Goal: Information Seeking & Learning: Learn about a topic

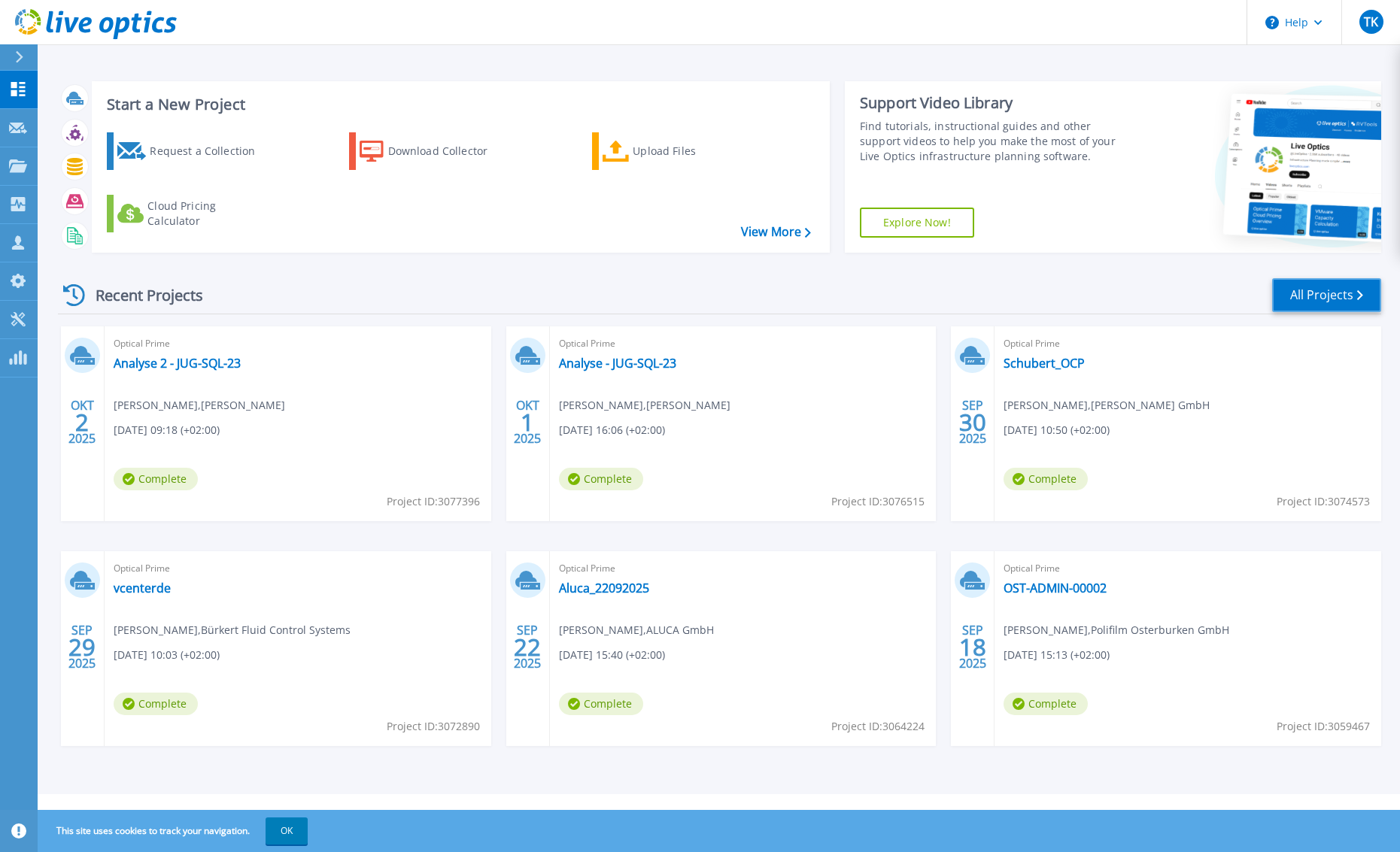
click at [1320, 285] on link "All Projects" at bounding box center [1327, 294] width 109 height 34
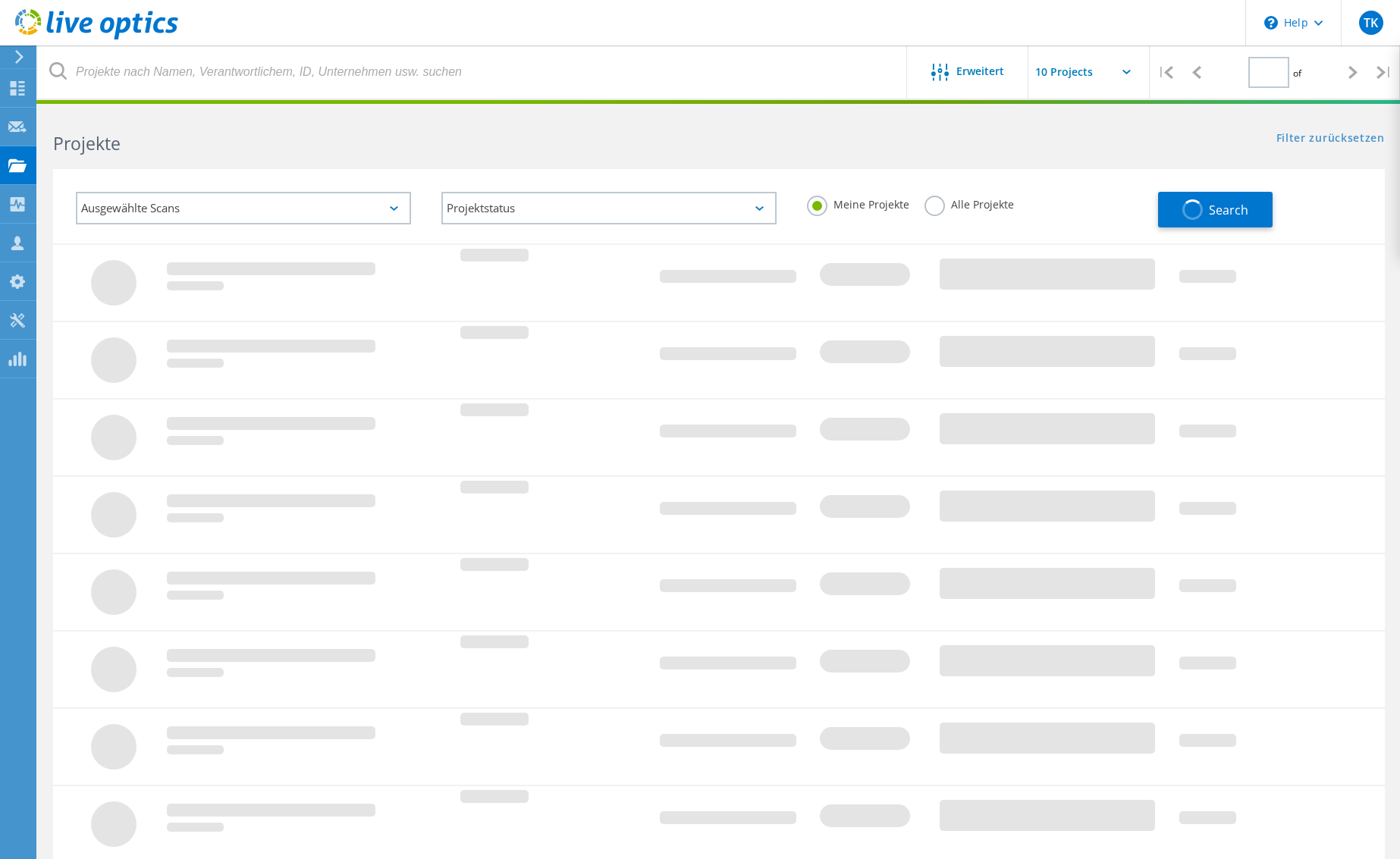
type input "1"
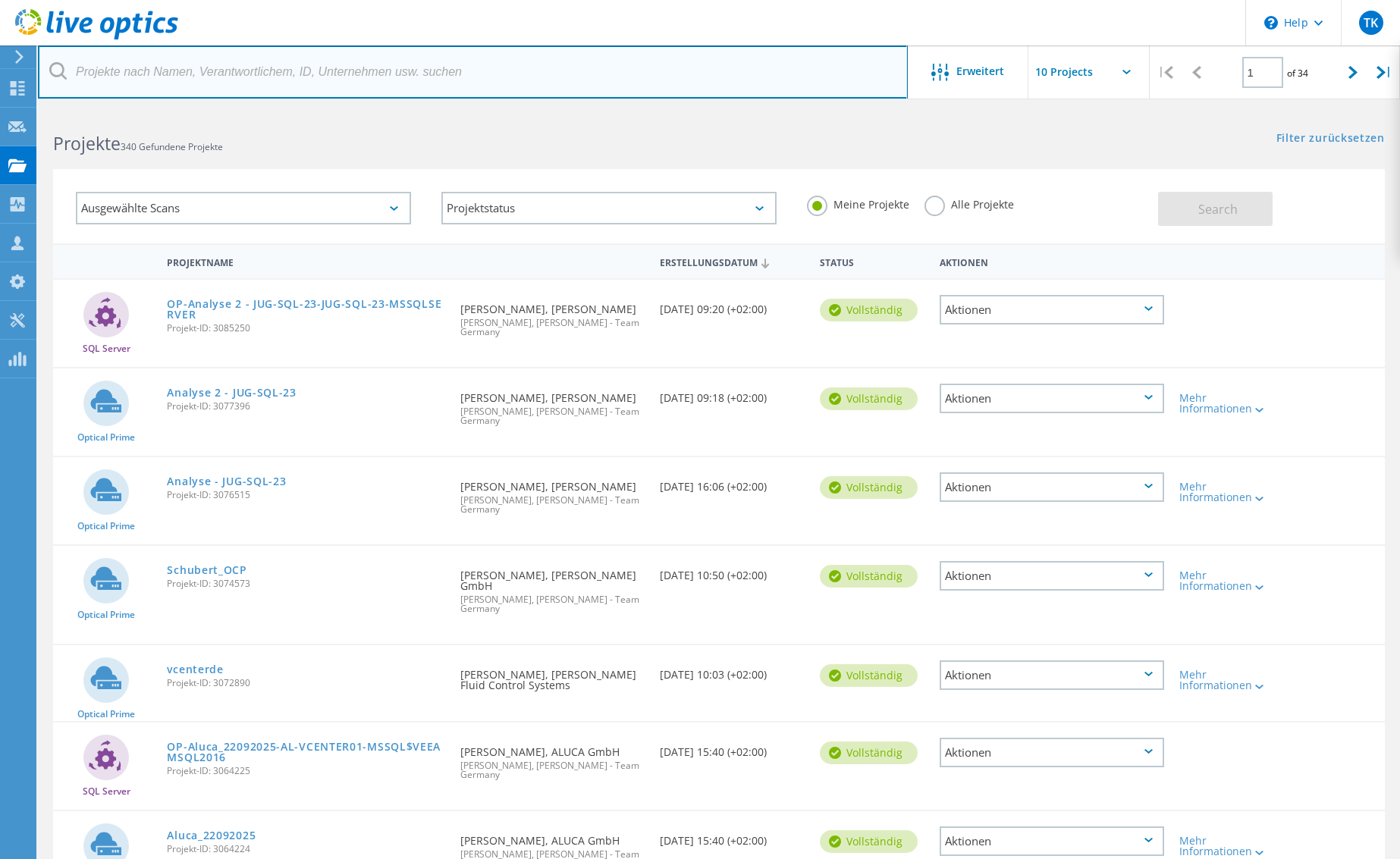
click at [212, 74] on input "text" at bounding box center [473, 72] width 870 height 53
type input "carat"
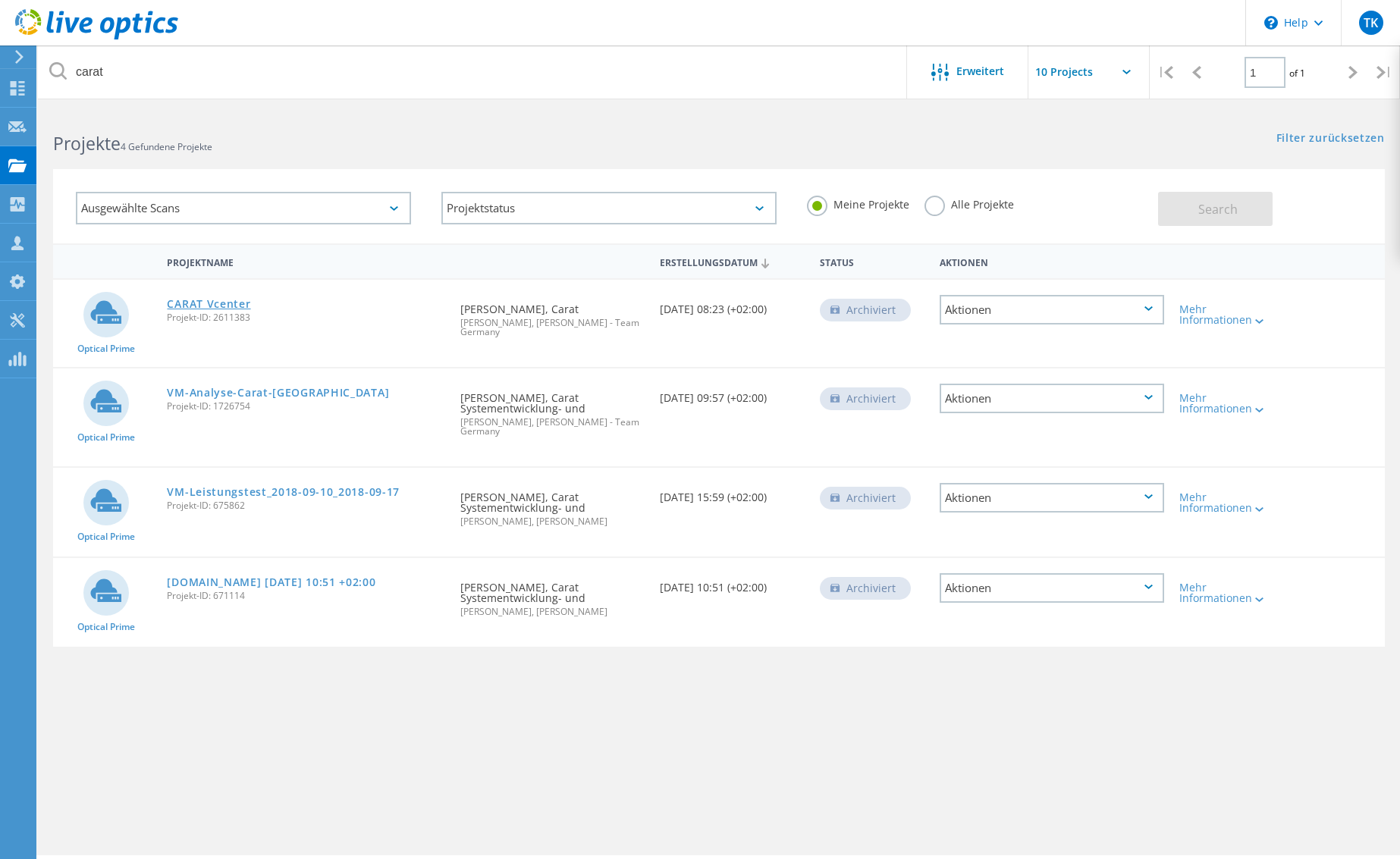
click at [220, 306] on link "CARAT Vcenter" at bounding box center [208, 304] width 83 height 11
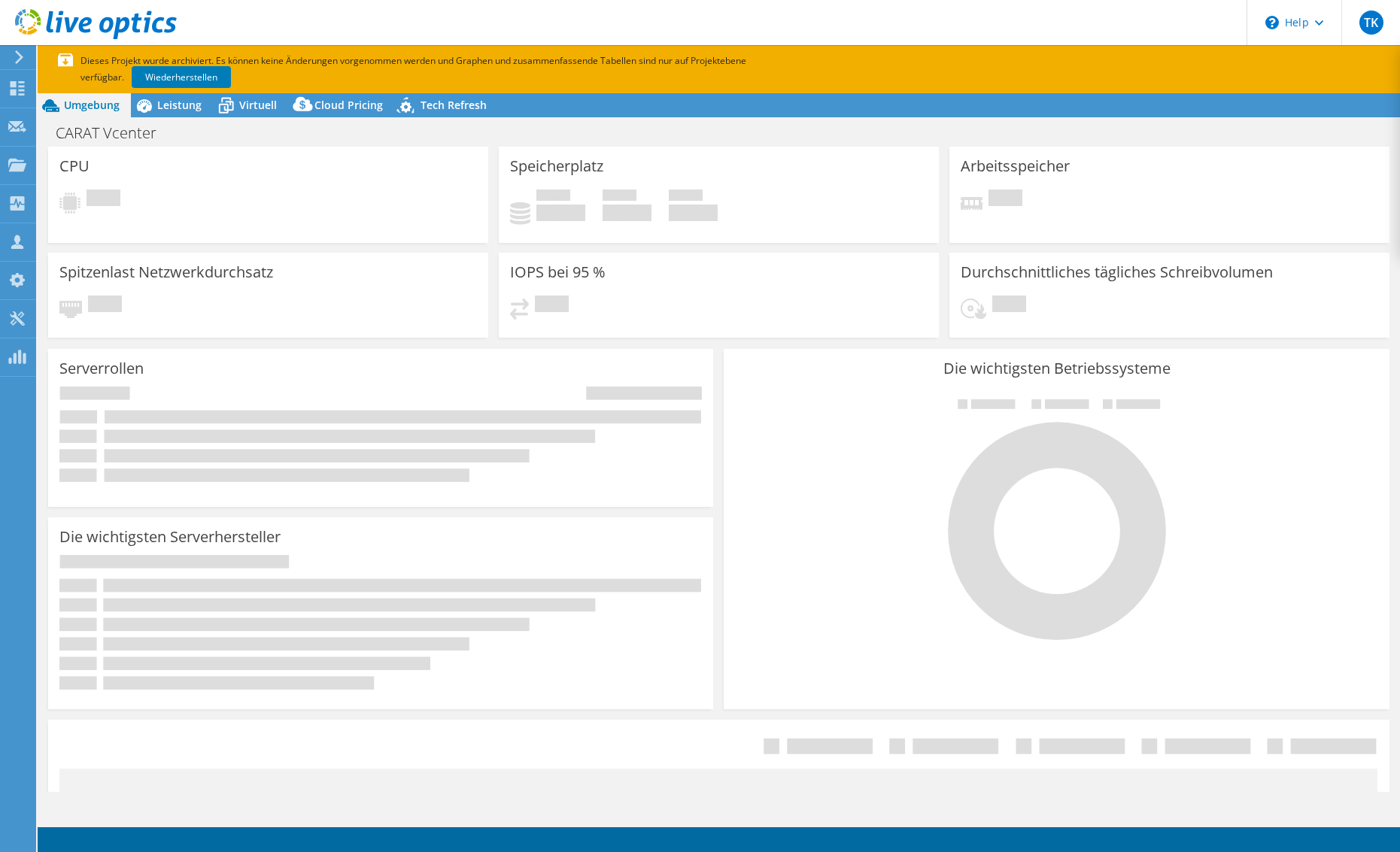
select select "USD"
select select "EUFrankfurt"
select select "EUR"
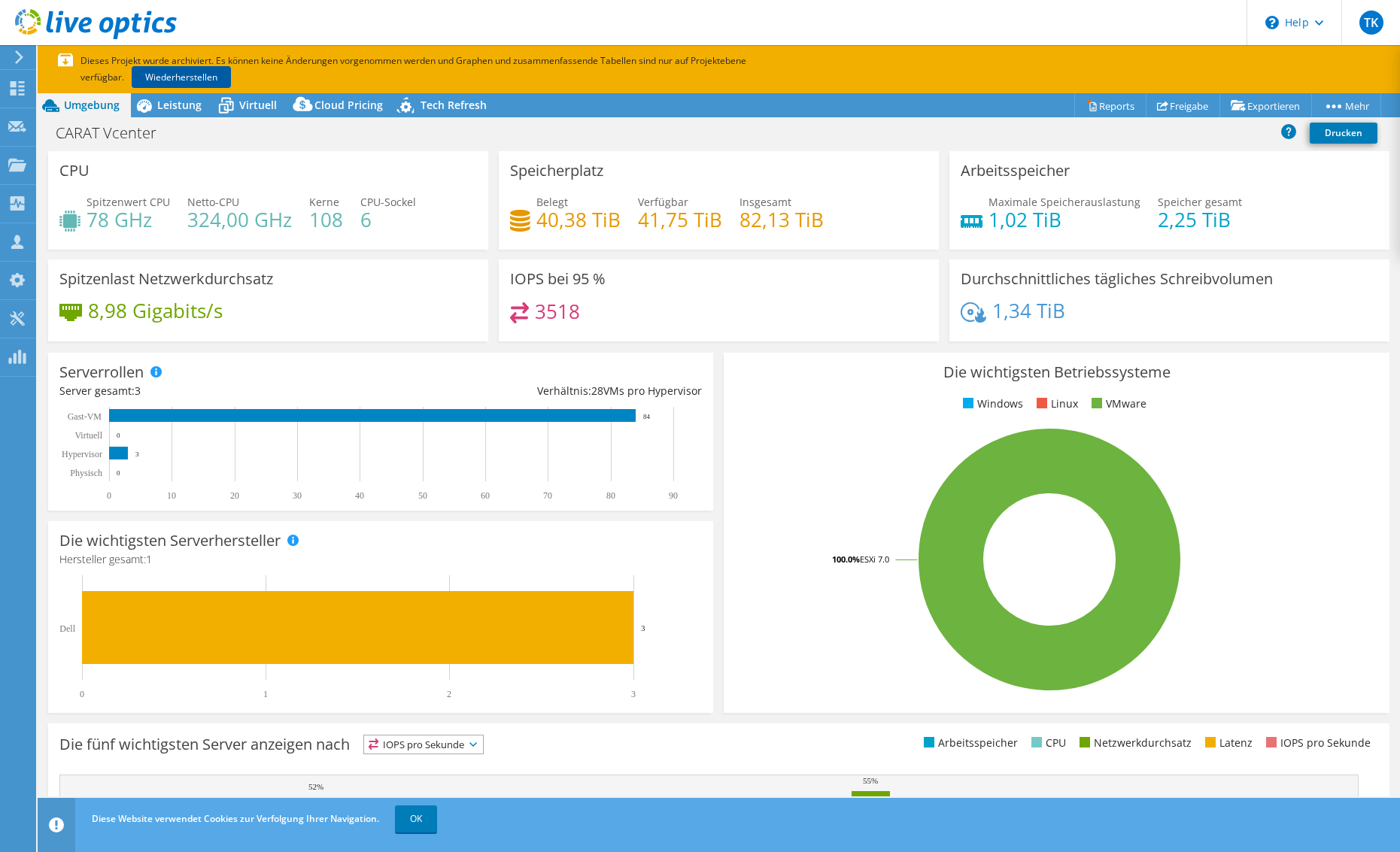
click at [166, 76] on link "Wiederherstellen" at bounding box center [181, 77] width 100 height 22
click at [408, 822] on link "OK" at bounding box center [416, 819] width 43 height 27
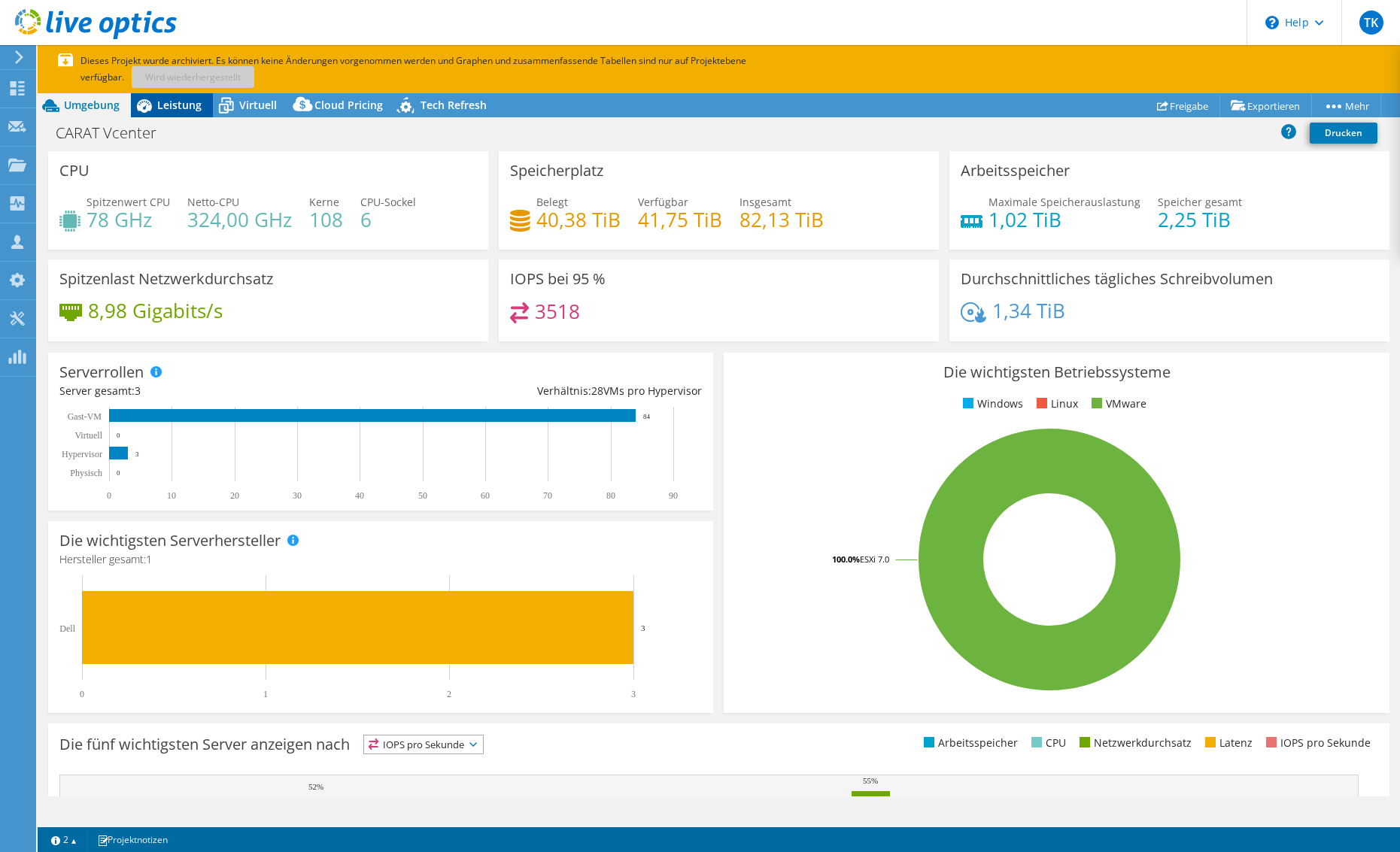
click at [176, 101] on span "Leistung" at bounding box center [179, 105] width 44 height 14
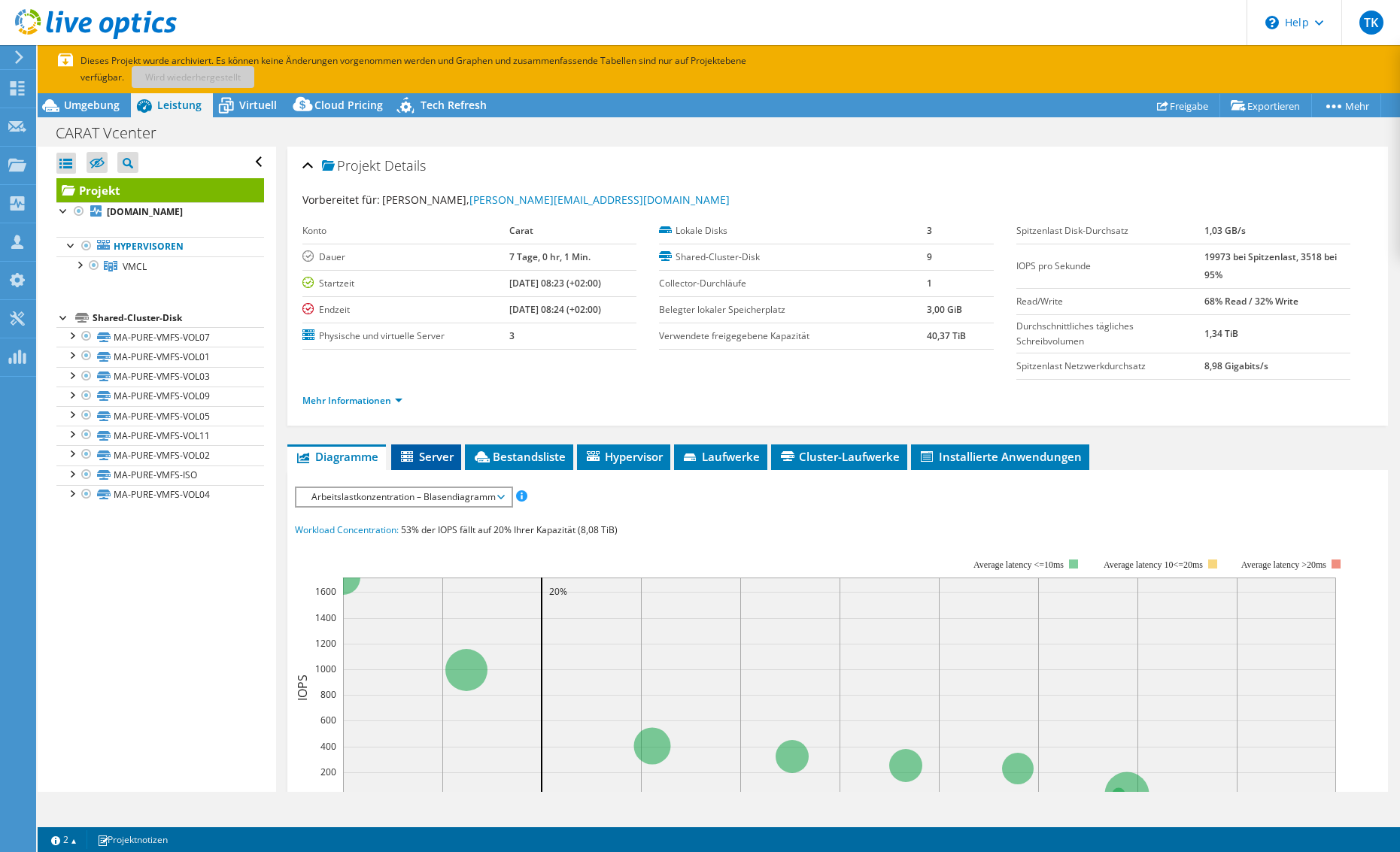
click at [423, 459] on span "Server" at bounding box center [426, 456] width 55 height 15
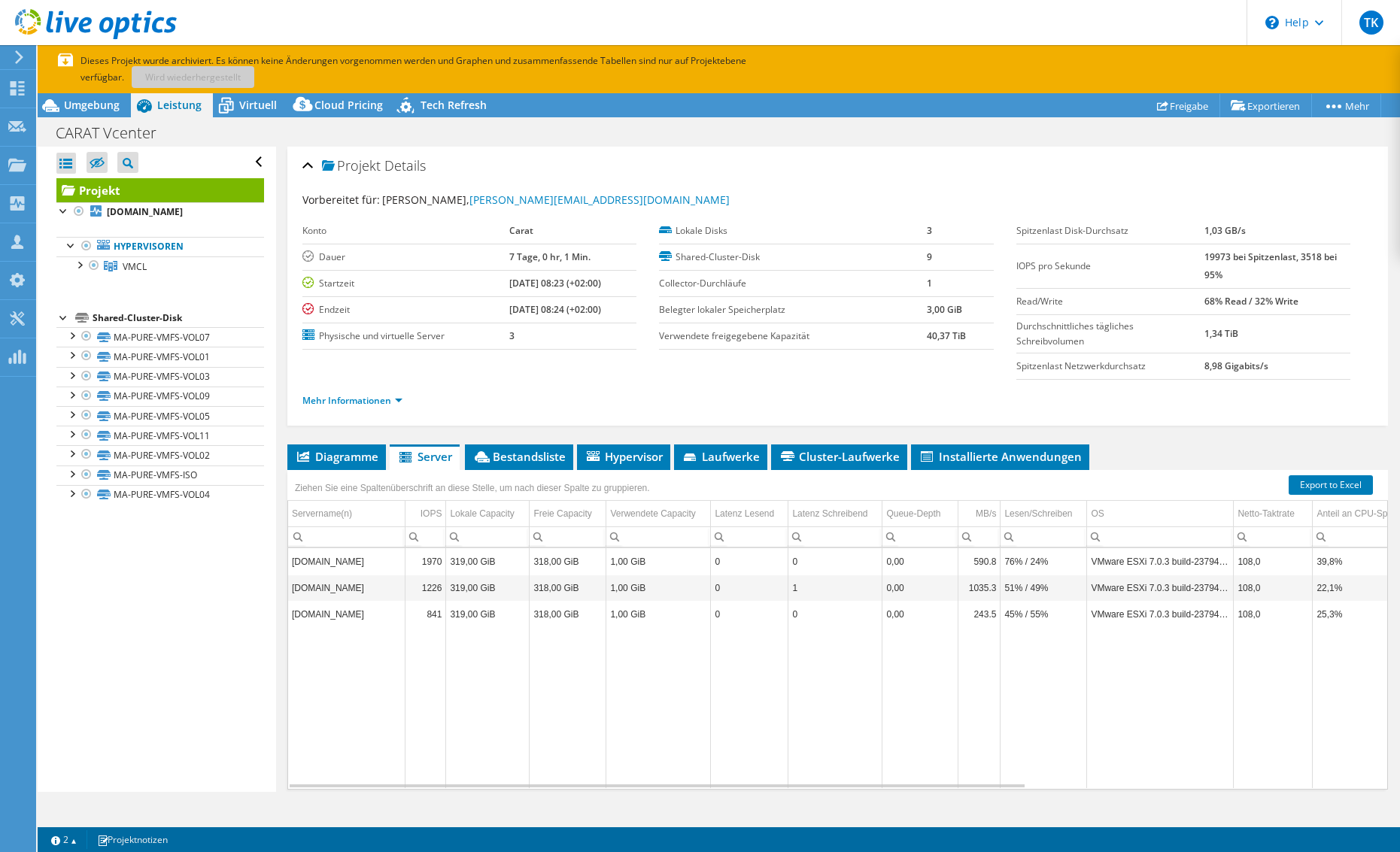
scroll to position [55, 0]
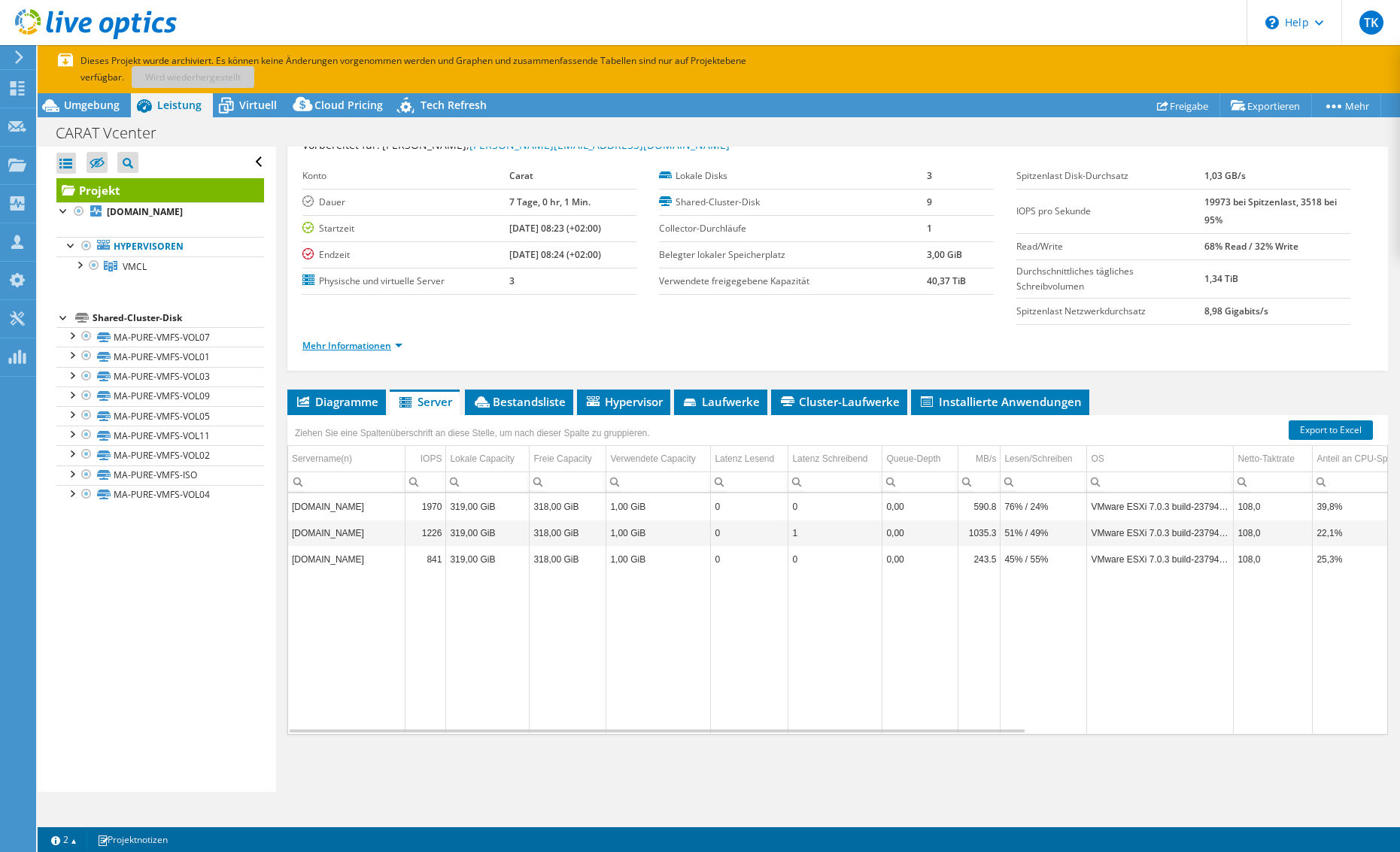
click at [398, 347] on link "Mehr Informationen" at bounding box center [352, 346] width 101 height 13
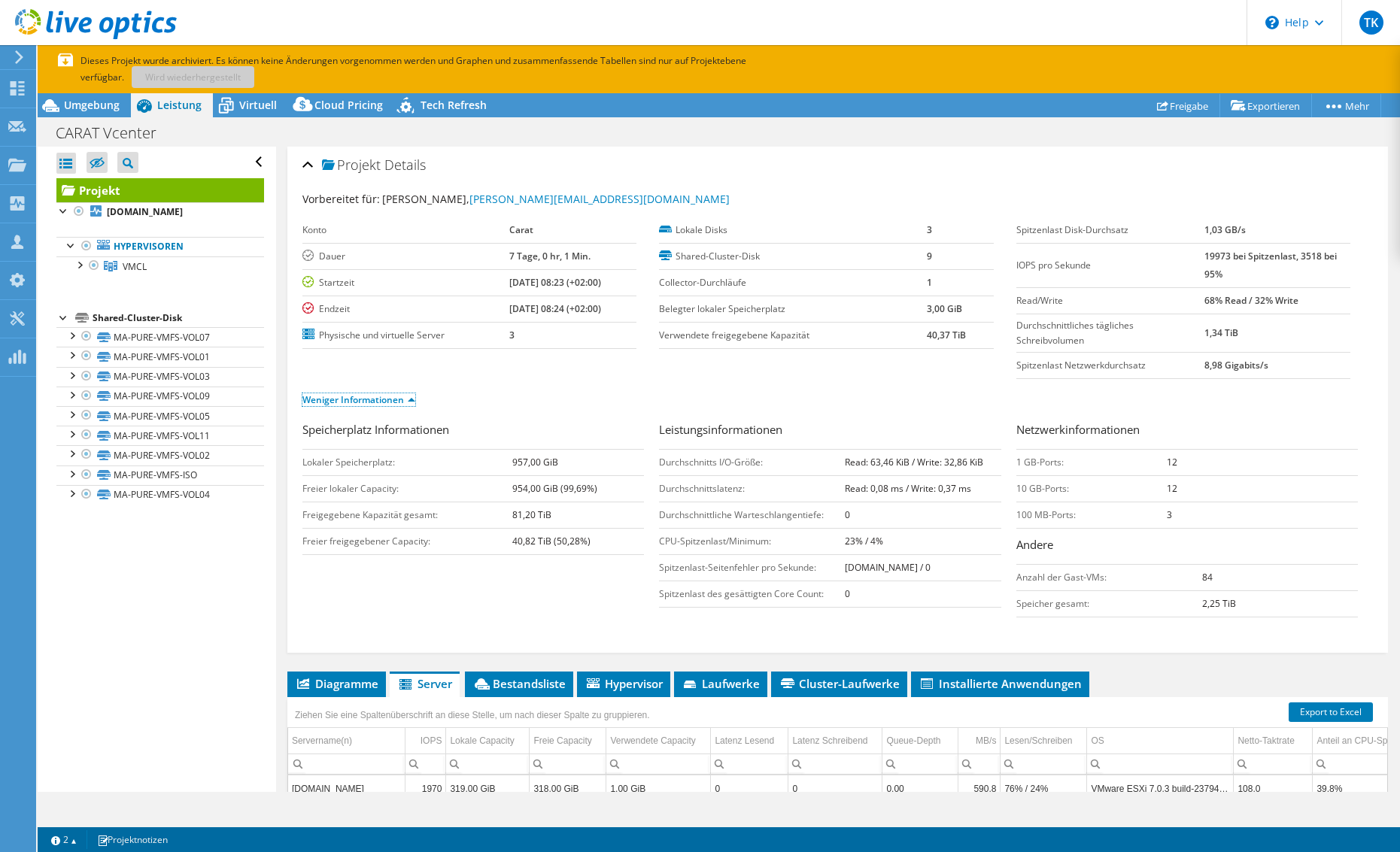
scroll to position [0, 0]
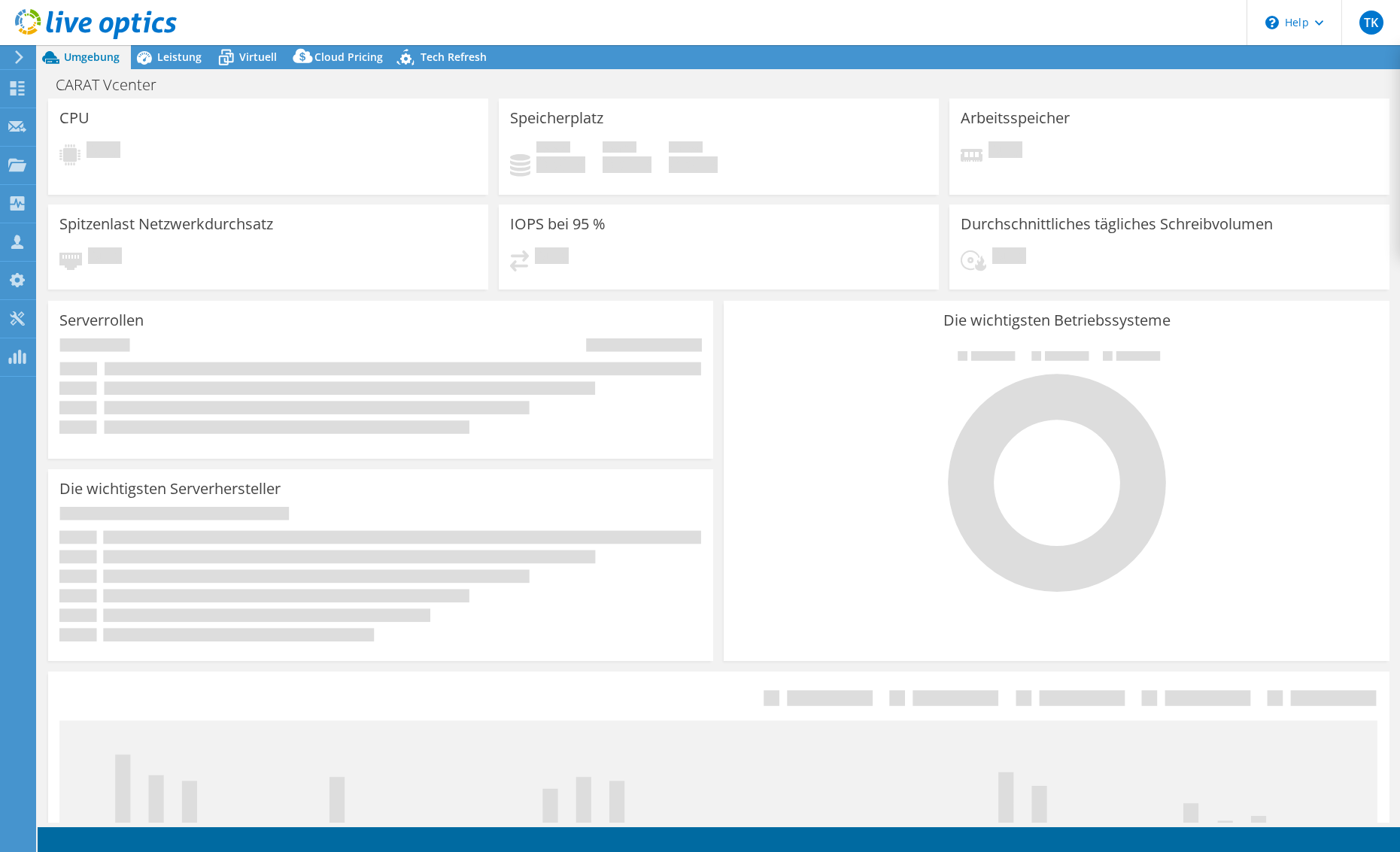
select select "EUFrankfurt"
select select "EUR"
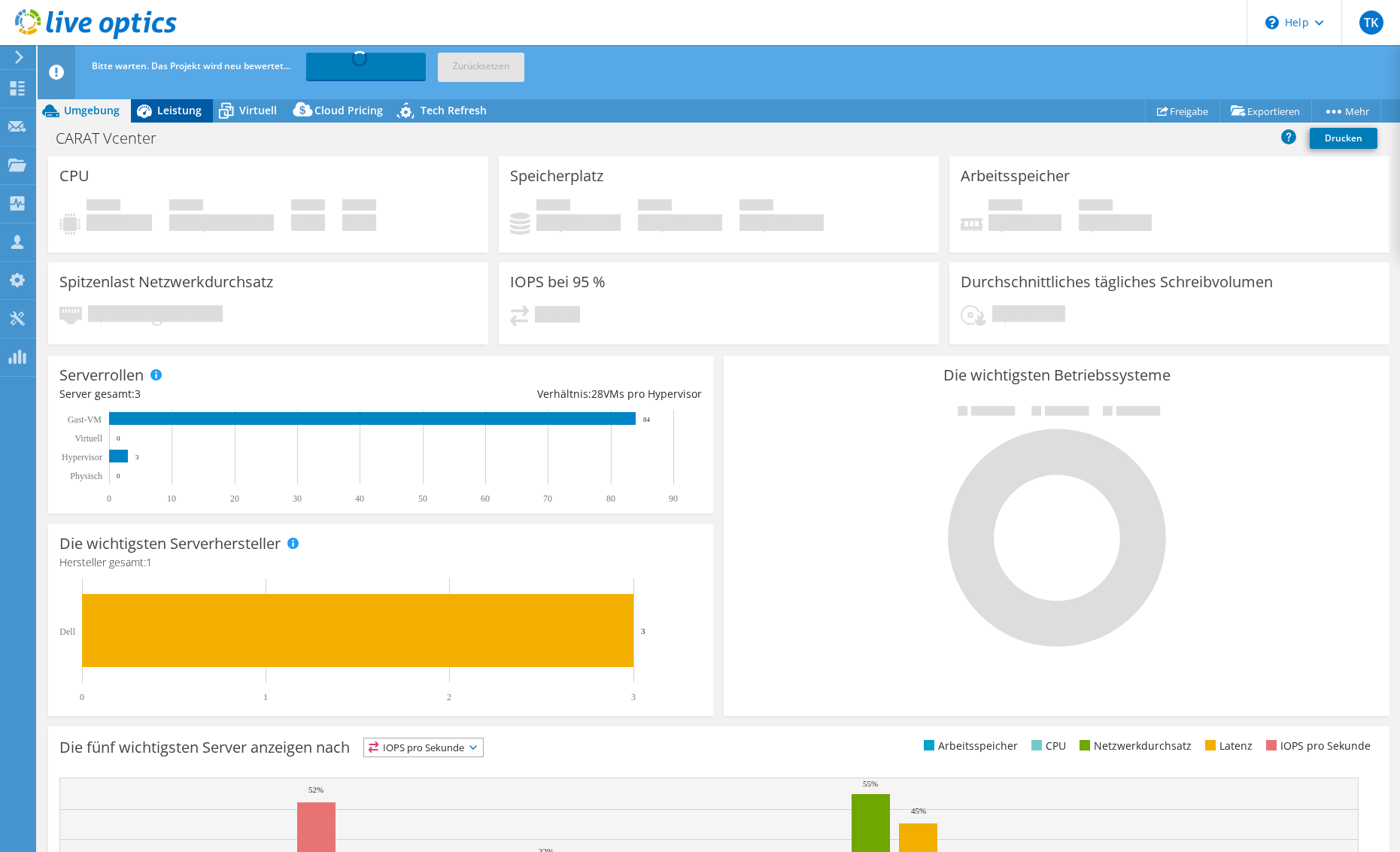
click at [180, 110] on span "Leistung" at bounding box center [179, 110] width 44 height 14
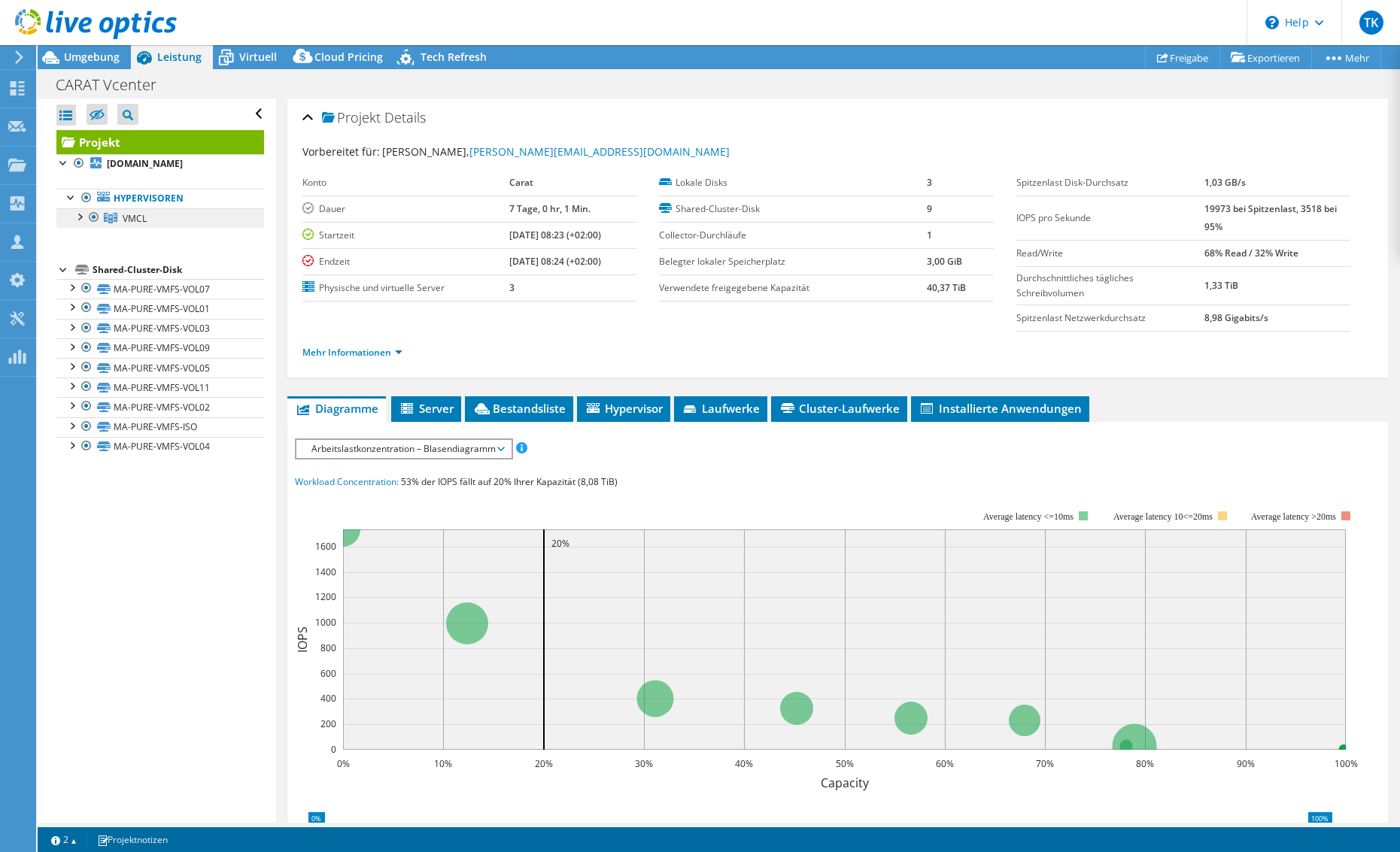
click at [146, 219] on span "VMCL" at bounding box center [134, 218] width 24 height 13
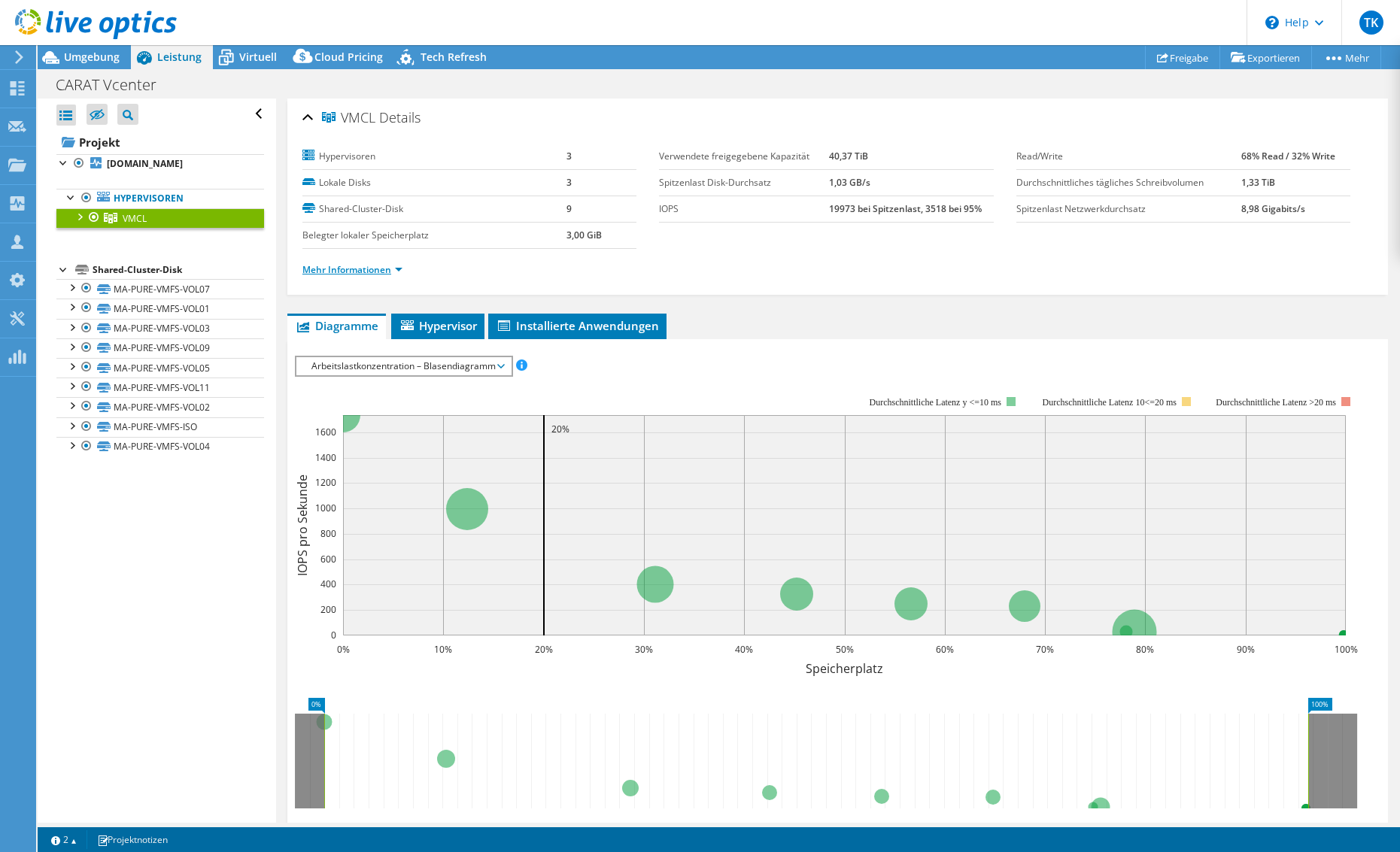
click at [395, 265] on link "Mehr Informationen" at bounding box center [352, 270] width 101 height 13
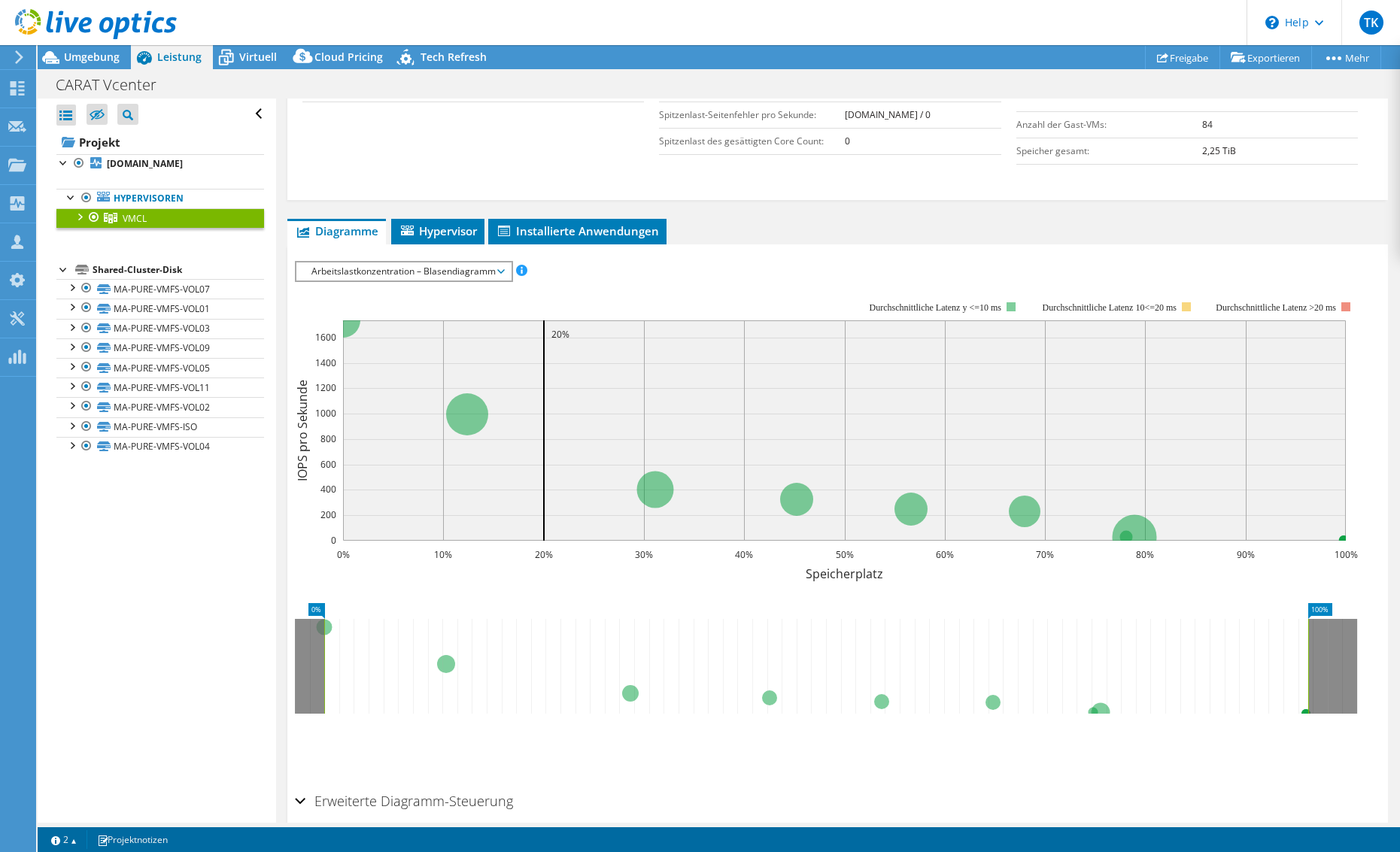
scroll to position [452, 0]
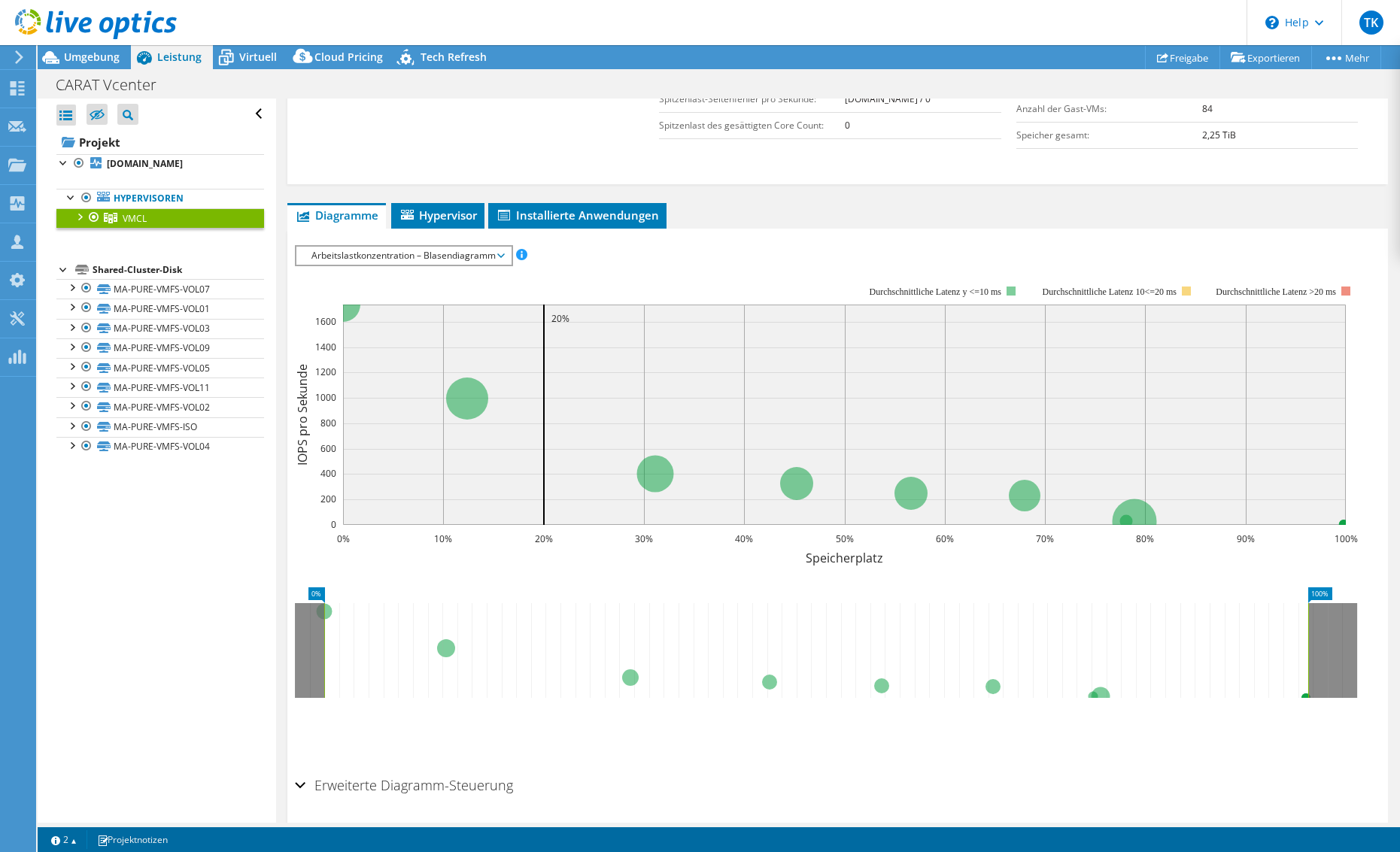
click at [429, 220] on span "Hypervisor" at bounding box center [437, 215] width 78 height 15
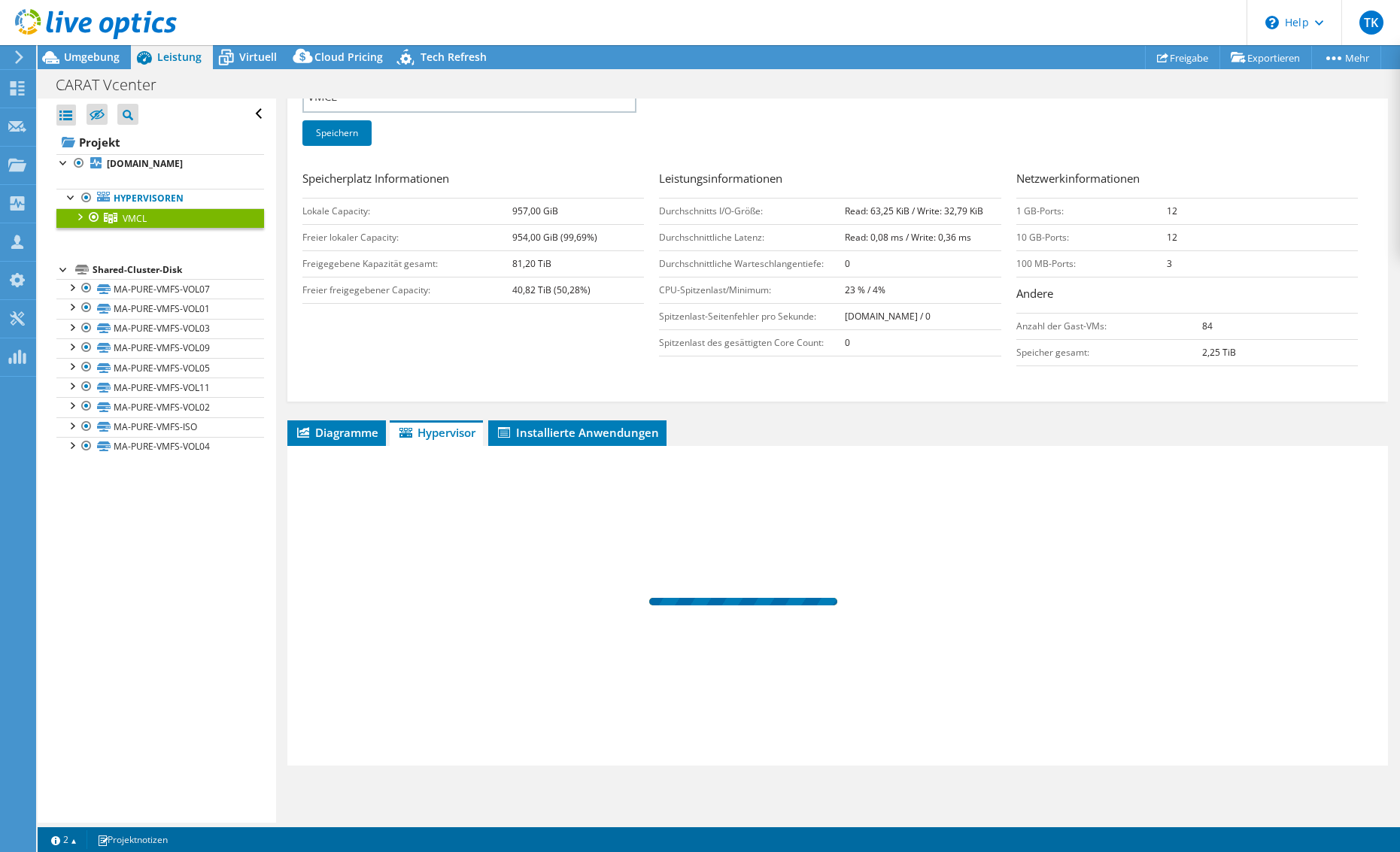
scroll to position [234, 0]
